Goal: Task Accomplishment & Management: Manage account settings

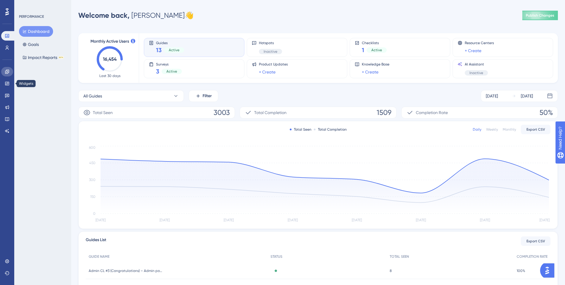
click at [2, 69] on link at bounding box center [7, 71] width 12 height 9
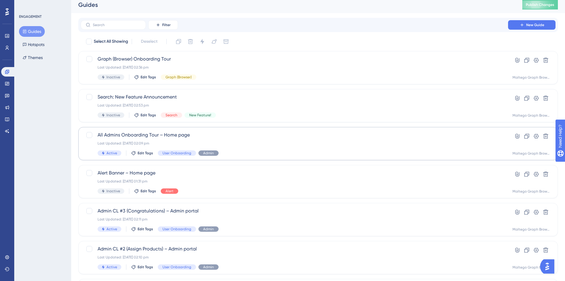
scroll to position [8, 0]
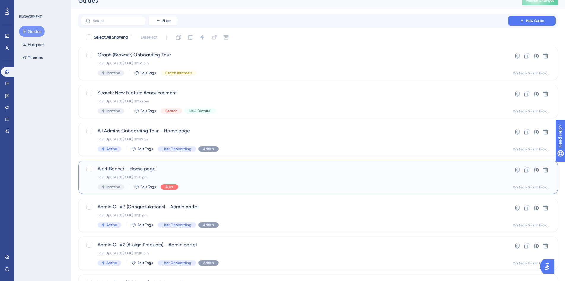
click at [258, 172] on div "Alert Banner – Home page Last Updated: 27 Aug 2025 01:31 pm Inactive Edit Tags …" at bounding box center [294, 177] width 393 height 24
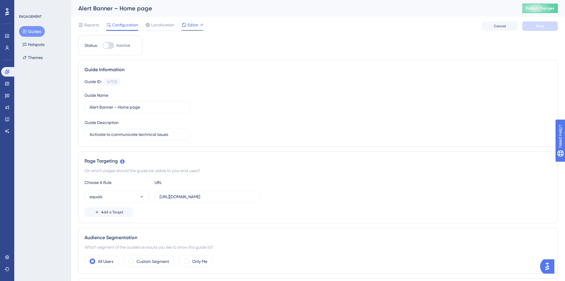
click at [194, 25] on span "Editor" at bounding box center [192, 24] width 11 height 7
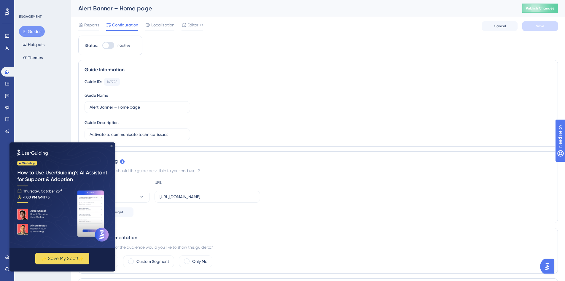
click at [111, 145] on icon "Close Preview" at bounding box center [111, 146] width 2 height 2
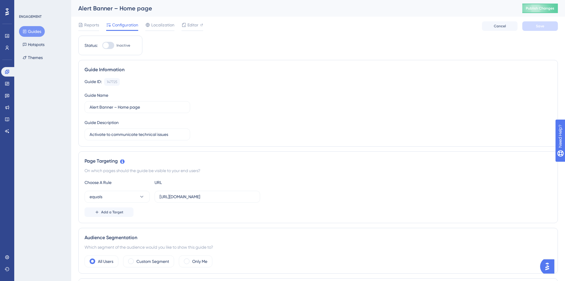
click at [107, 45] on div at bounding box center [106, 45] width 6 height 6
click at [102, 45] on input "Inactive" at bounding box center [102, 45] width 0 height 0
checkbox input "true"
click at [539, 28] on span "Save" at bounding box center [540, 26] width 8 height 5
click at [547, 12] on button "Publish Changes" at bounding box center [540, 8] width 36 height 9
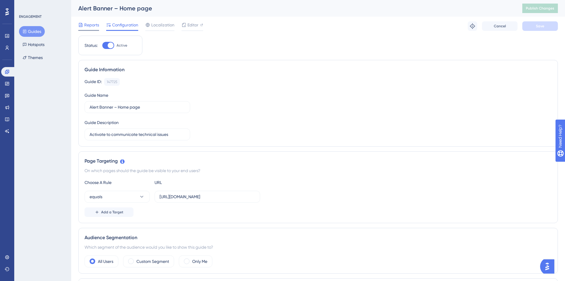
click at [93, 23] on span "Reports" at bounding box center [91, 24] width 15 height 7
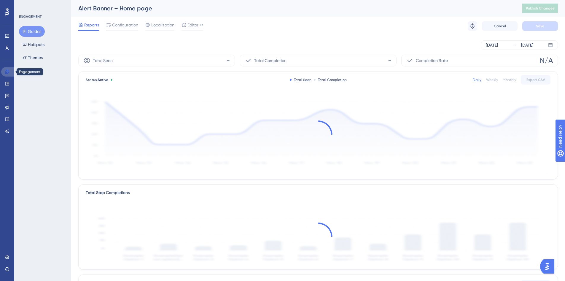
click at [8, 71] on icon at bounding box center [7, 71] width 5 height 5
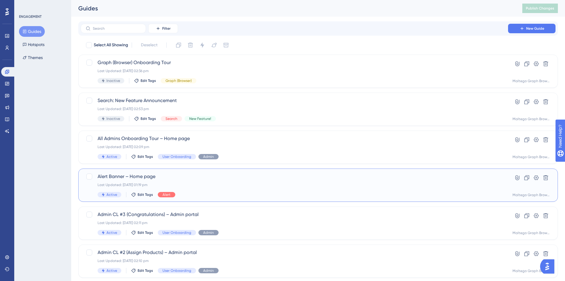
click at [262, 185] on div "Last Updated: 08 Oct 2025 01:19 pm" at bounding box center [294, 184] width 393 height 5
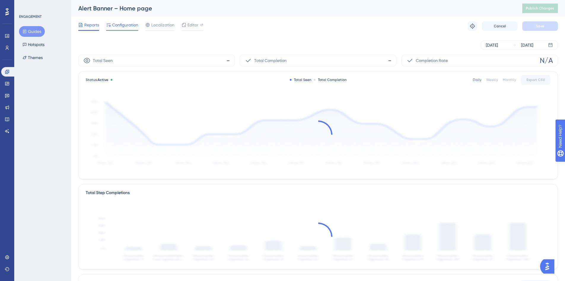
click at [114, 25] on span "Configuration" at bounding box center [125, 24] width 26 height 7
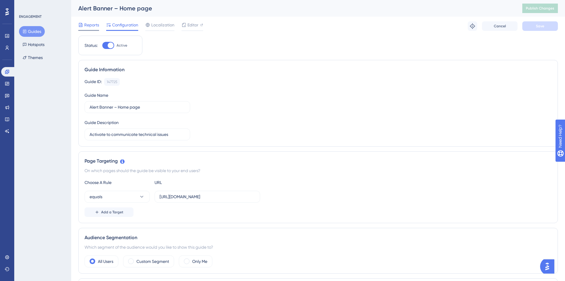
click at [86, 26] on span "Reports" at bounding box center [91, 24] width 15 height 7
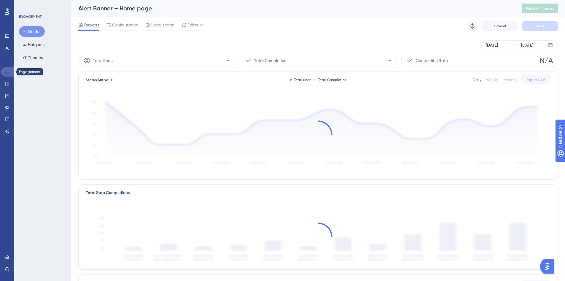
click at [8, 74] on icon at bounding box center [7, 72] width 4 height 4
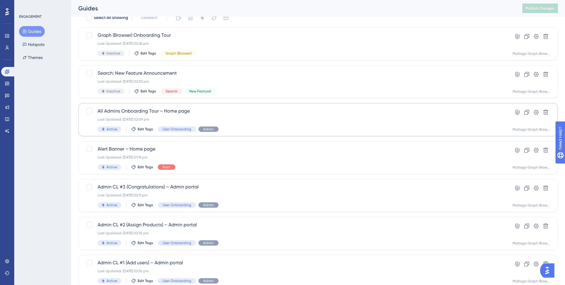
scroll to position [32, 0]
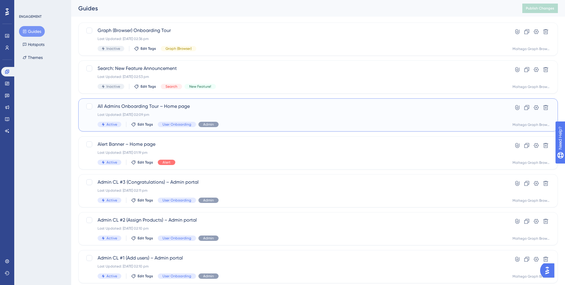
click at [269, 119] on div "All Admins Onboarding Tour – Home page Last Updated: 02 Sept 2025 02:09 pm Acti…" at bounding box center [294, 115] width 393 height 24
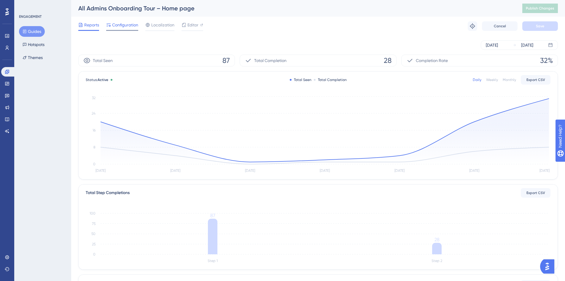
click at [127, 27] on span "Configuration" at bounding box center [125, 24] width 26 height 7
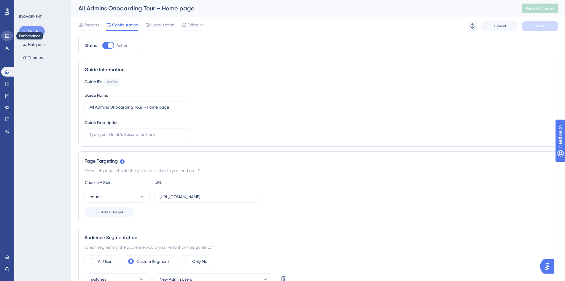
click at [8, 36] on icon at bounding box center [7, 35] width 5 height 5
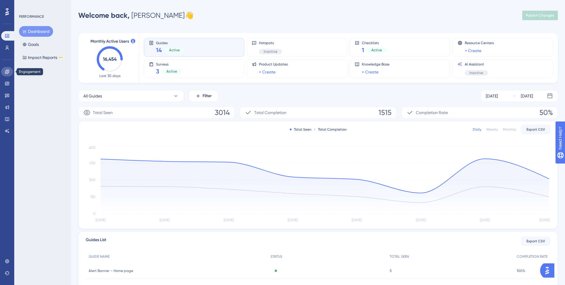
click at [5, 70] on icon at bounding box center [7, 71] width 5 height 5
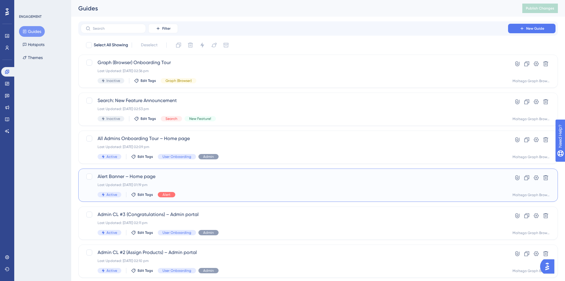
click at [206, 191] on div "Alert Banner – Home page Last Updated: 08 Oct 2025 01:19 pm Active Edit Tags Al…" at bounding box center [294, 185] width 393 height 24
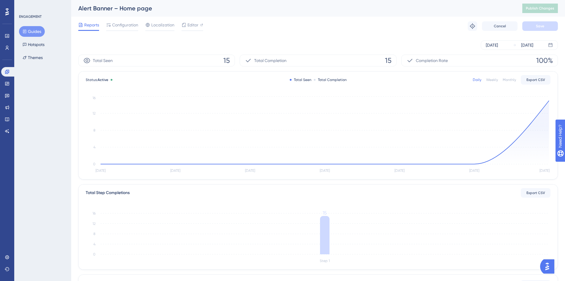
click at [52, 94] on div "ENGAGEMENT Guides Hotspots Themes" at bounding box center [42, 140] width 57 height 281
click at [86, 25] on span "Reports" at bounding box center [91, 24] width 15 height 7
click at [40, 29] on button "Guides" at bounding box center [32, 31] width 26 height 11
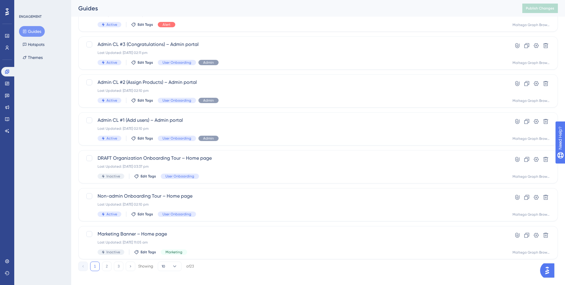
scroll to position [175, 0]
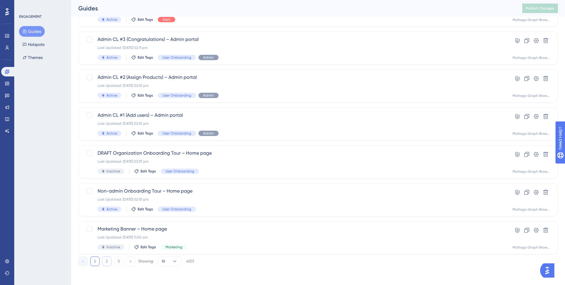
click at [108, 264] on button "2" at bounding box center [106, 261] width 9 height 9
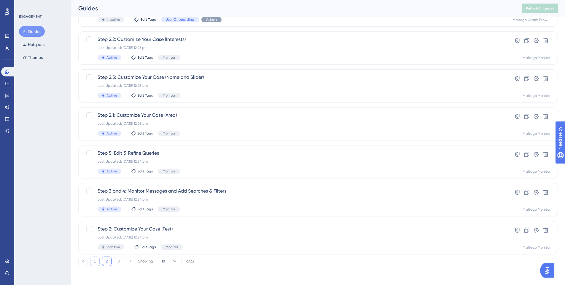
click at [96, 263] on button "1" at bounding box center [94, 261] width 9 height 9
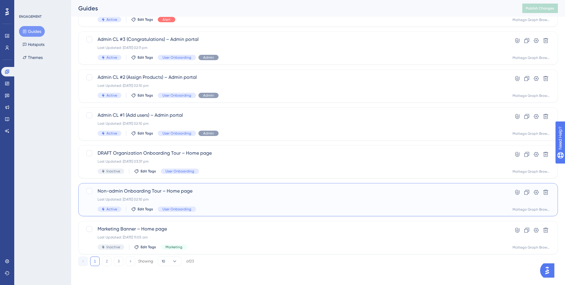
click at [274, 207] on div "Active Edit Tags User Onboarding" at bounding box center [294, 209] width 393 height 5
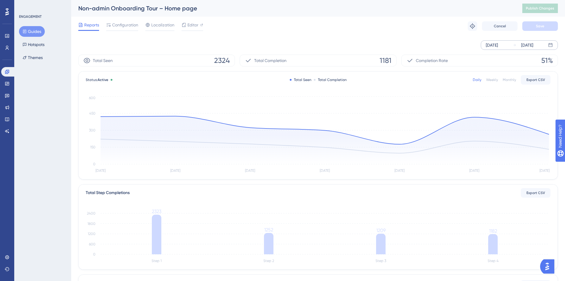
click at [486, 45] on div "Oct 02 2025" at bounding box center [492, 44] width 12 height 7
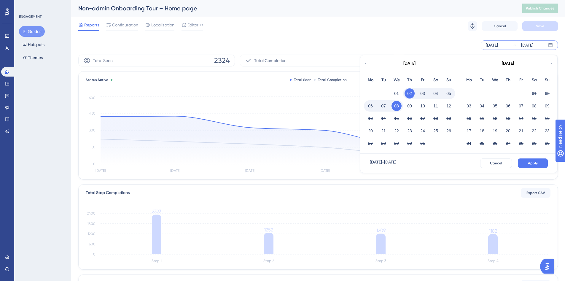
click at [367, 66] on div "October 2025" at bounding box center [409, 63] width 98 height 17
click at [366, 65] on icon at bounding box center [366, 63] width 4 height 5
click at [469, 91] on button "01" at bounding box center [469, 93] width 10 height 10
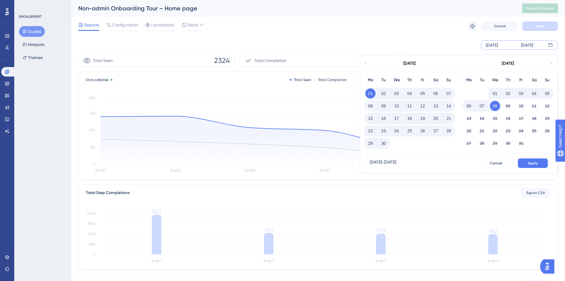
click at [381, 143] on button "30" at bounding box center [383, 143] width 10 height 10
click at [536, 162] on span "Apply" at bounding box center [533, 163] width 10 height 5
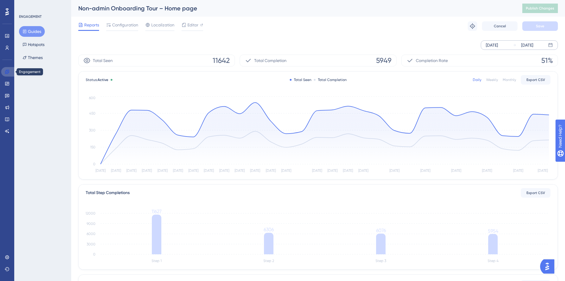
click at [10, 74] on link at bounding box center [8, 71] width 14 height 9
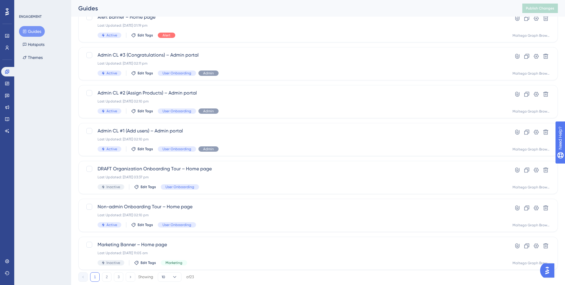
scroll to position [175, 0]
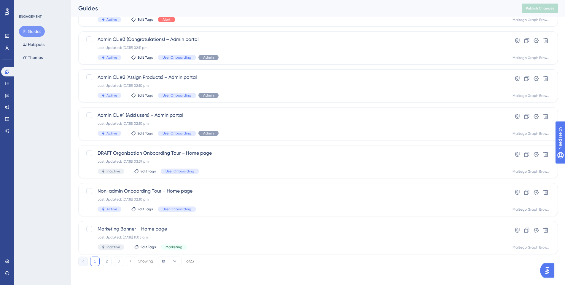
click at [36, 31] on button "Guides" at bounding box center [32, 31] width 26 height 11
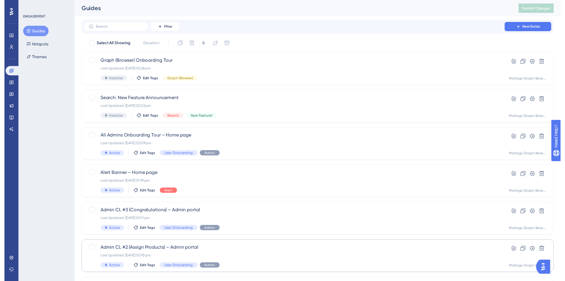
scroll to position [0, 0]
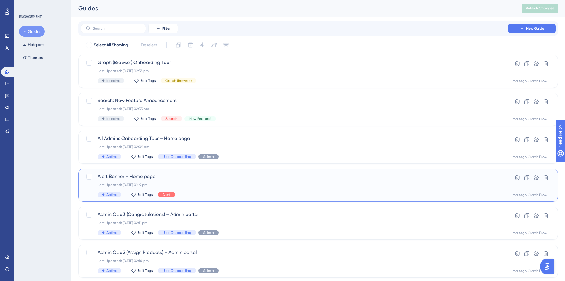
click at [246, 187] on div "Alert Banner – Home page Last Updated: 08 Oct 2025 01:19 pm Active Edit Tags Al…" at bounding box center [294, 185] width 393 height 24
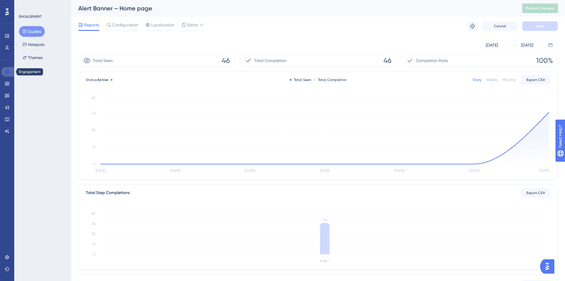
click at [6, 70] on icon at bounding box center [7, 71] width 5 height 5
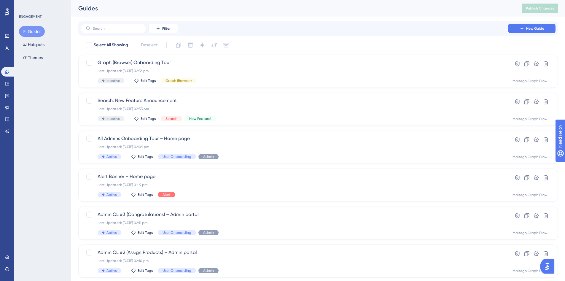
click at [48, 111] on div "ENGAGEMENT Guides Hotspots Themes" at bounding box center [42, 140] width 57 height 281
click at [260, 191] on div "Alert Banner – Home page Last Updated: 08 Oct 2025 01:19 pm Active Edit Tags Al…" at bounding box center [294, 185] width 393 height 24
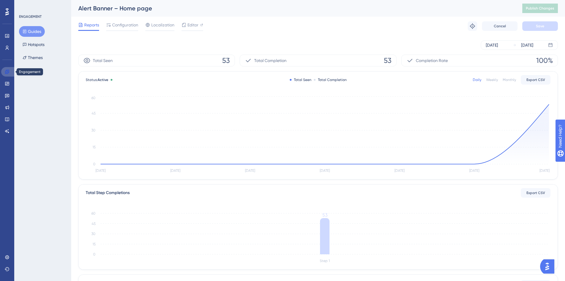
click at [5, 70] on icon at bounding box center [7, 71] width 5 height 5
